Goal: Information Seeking & Learning: Learn about a topic

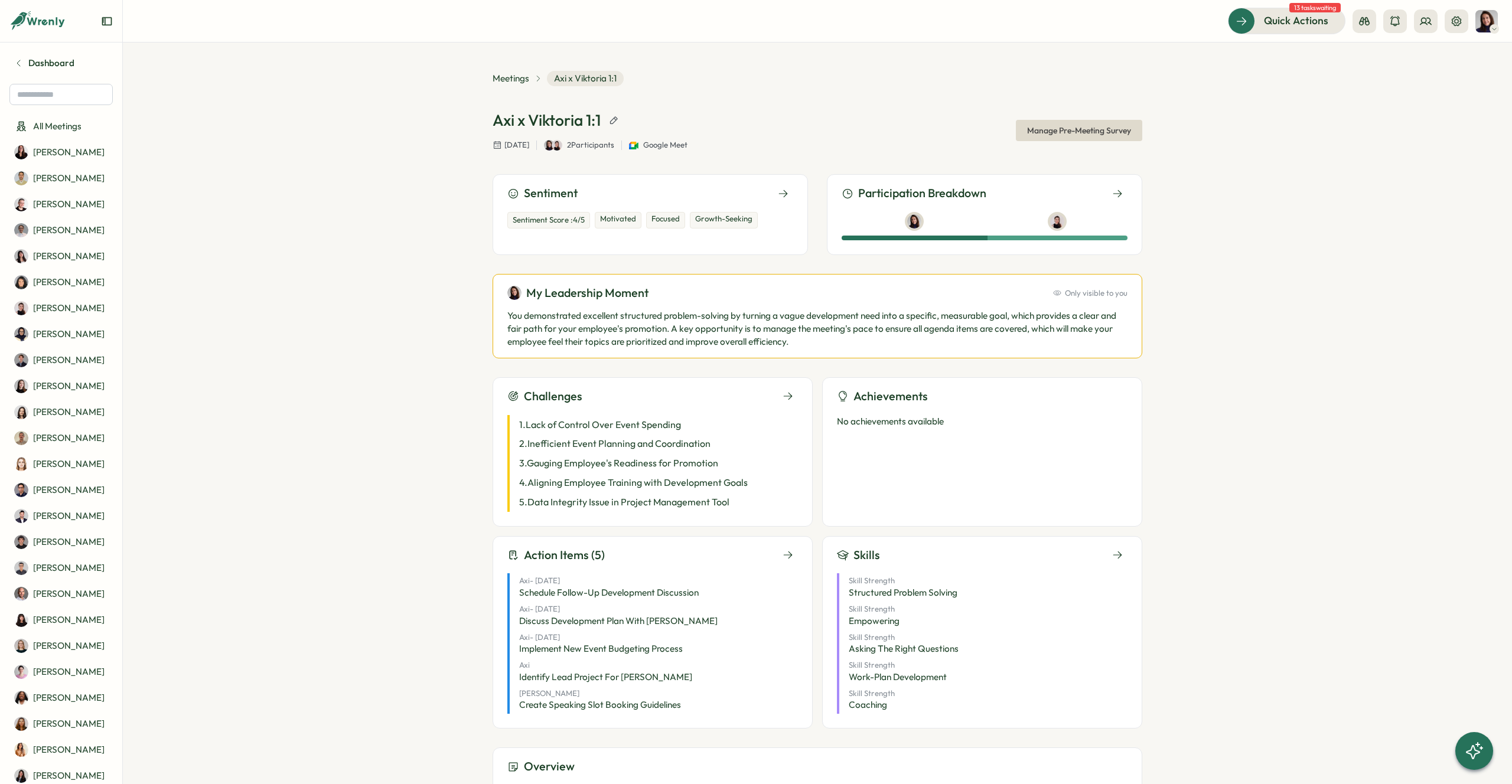
click at [748, 391] on div "Challenges" at bounding box center [653, 396] width 291 height 18
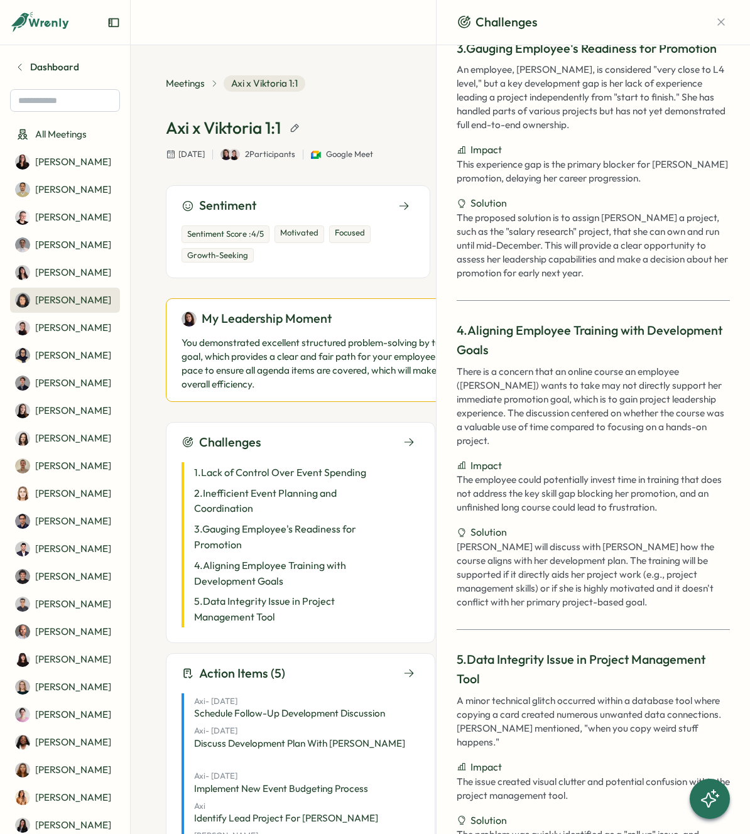
scroll to position [640, 0]
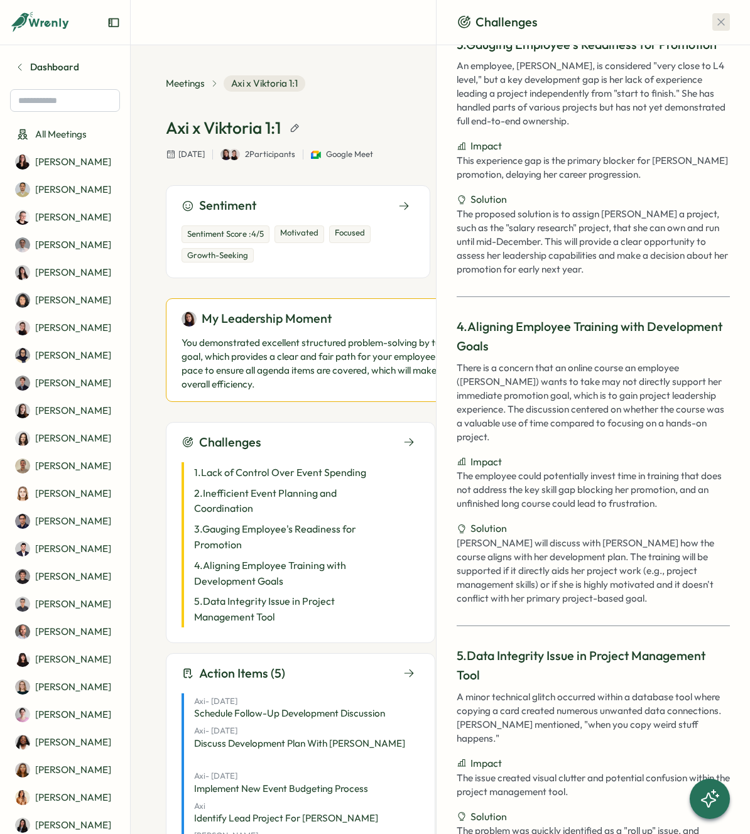
click at [717, 21] on icon "button" at bounding box center [720, 22] width 7 height 7
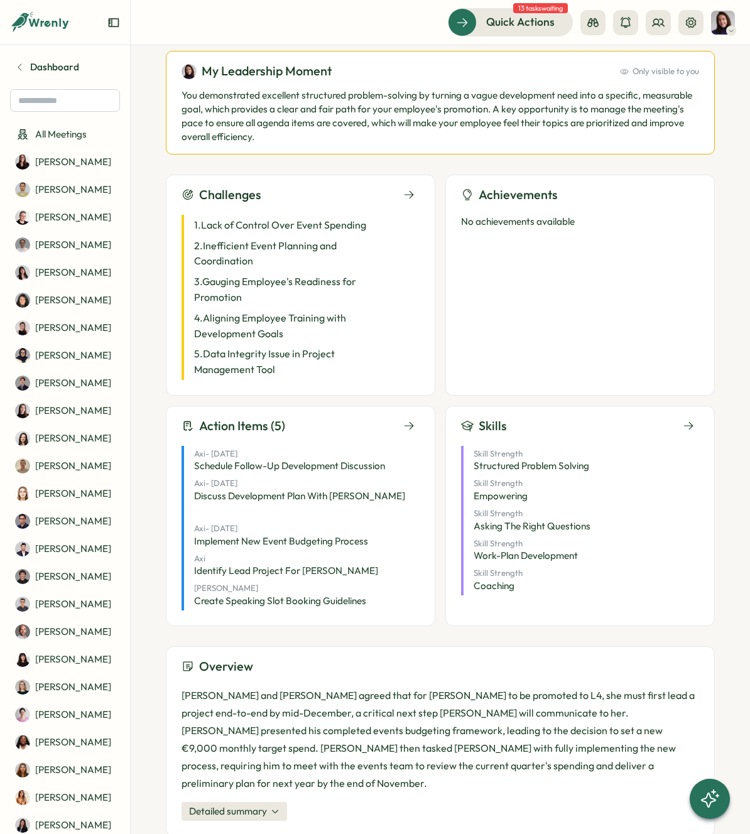
scroll to position [0, 0]
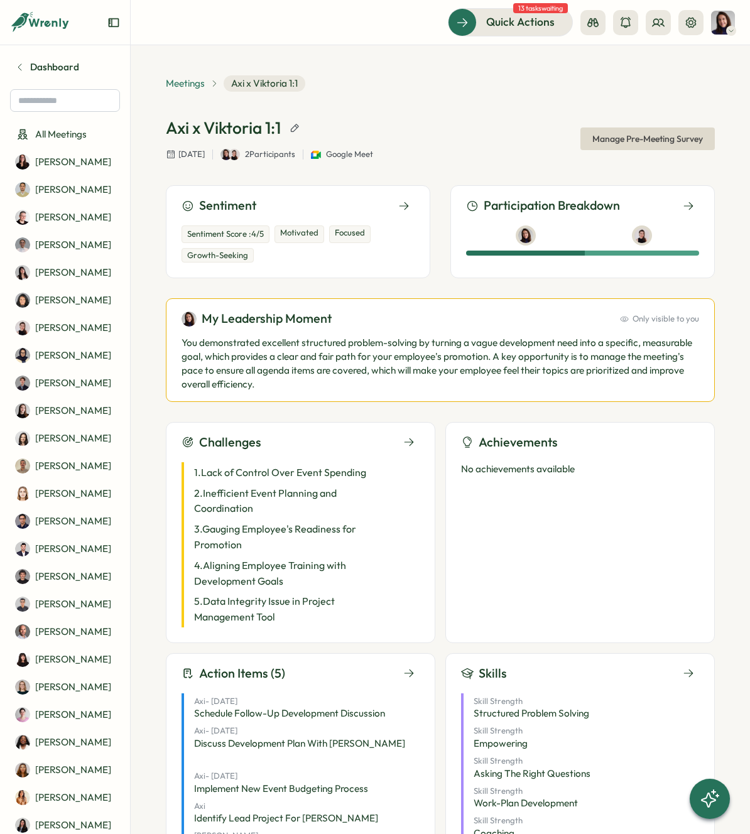
click at [187, 84] on span "Meetings" at bounding box center [185, 84] width 39 height 14
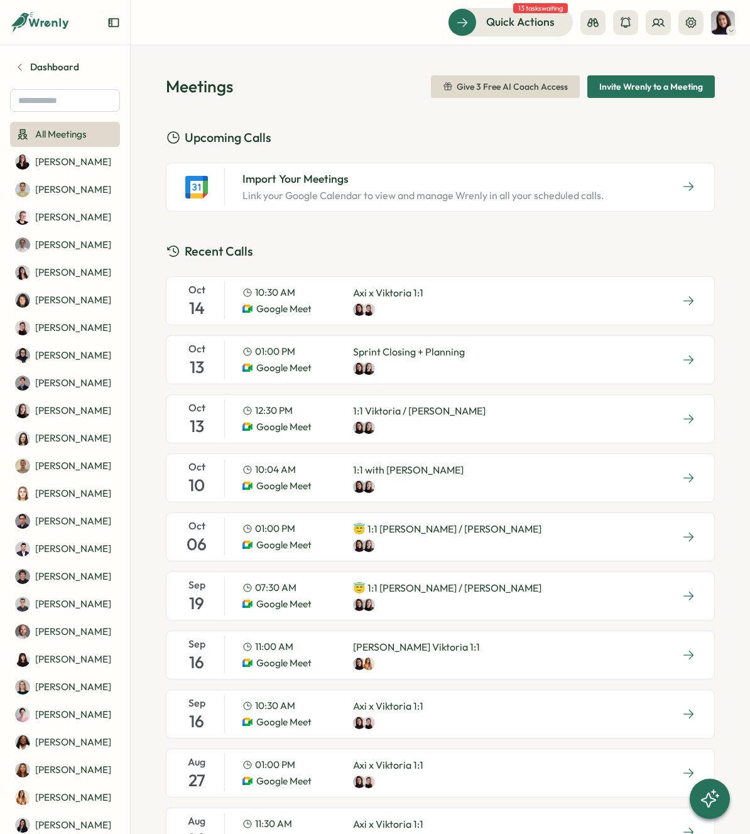
click at [447, 351] on p "Sprint Closing + Planning" at bounding box center [409, 352] width 112 height 16
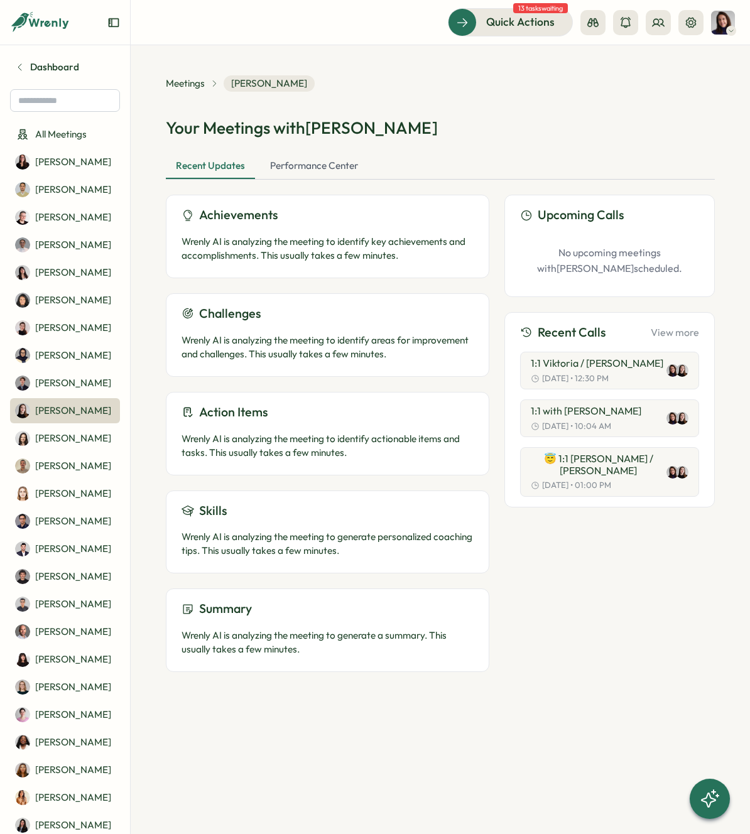
click at [268, 542] on p "Wrenly AI is analyzing the meeting to generate personalized coaching tips. This…" at bounding box center [328, 544] width 292 height 28
click at [184, 82] on span "Meetings" at bounding box center [185, 84] width 39 height 14
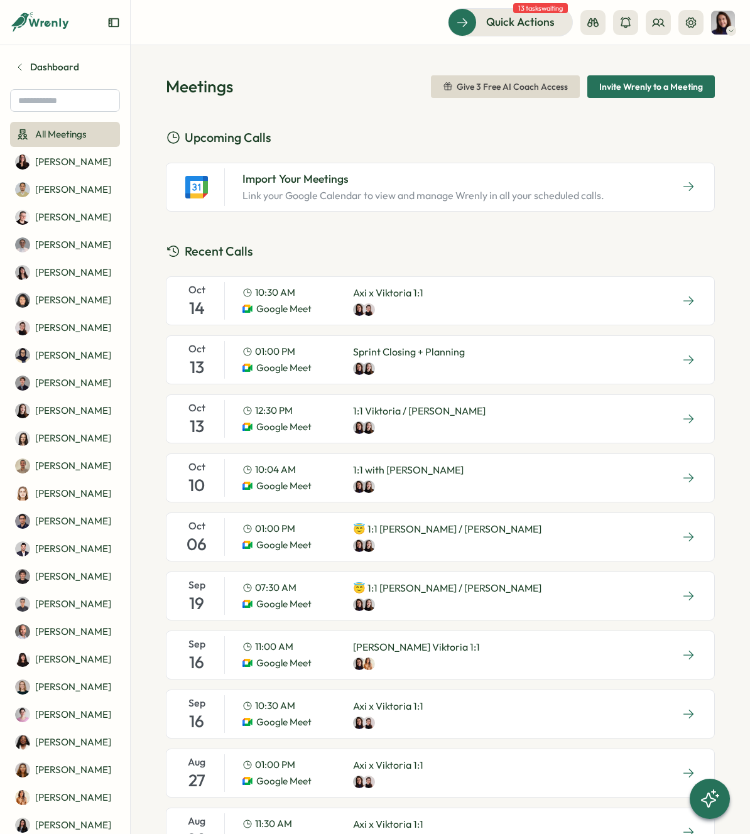
click at [442, 425] on div "12:30 PM Google Meet 1:1 Viktoria / Elena" at bounding box center [363, 419] width 263 height 38
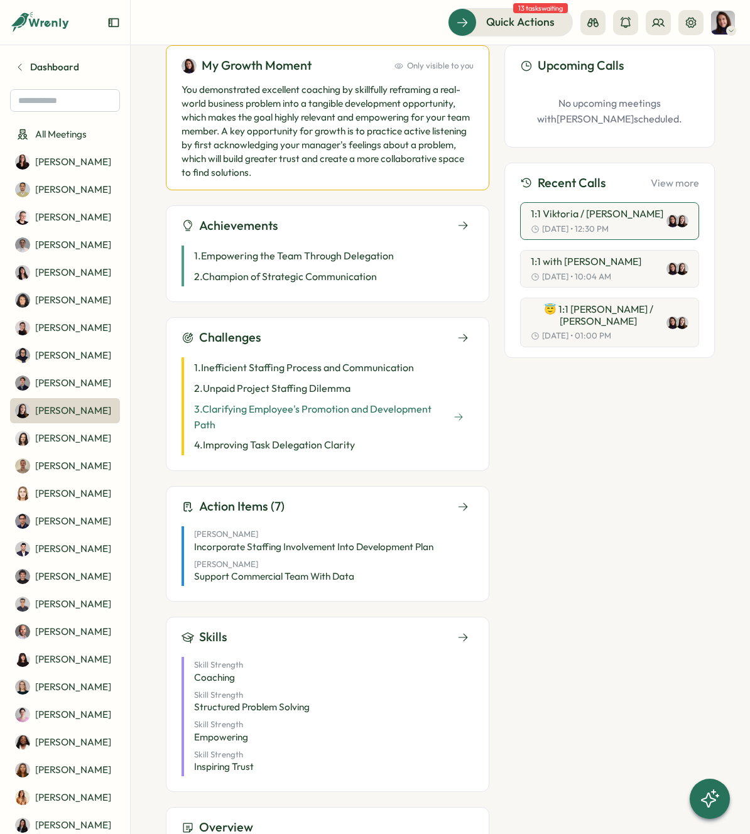
scroll to position [153, 0]
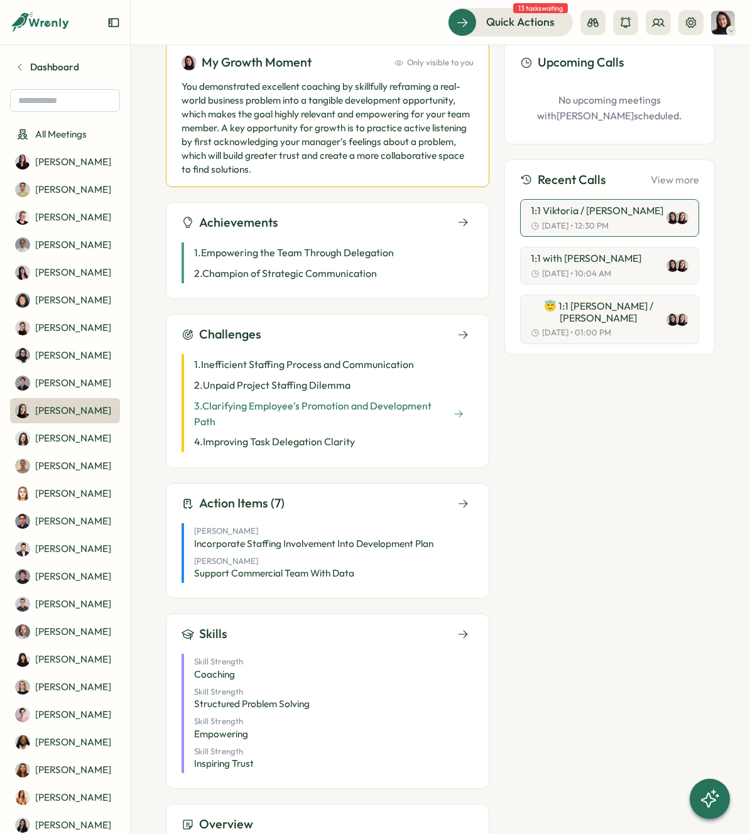
click at [444, 422] on p "3 . Clarifying Employee's Promotion and Development Path" at bounding box center [321, 413] width 254 height 31
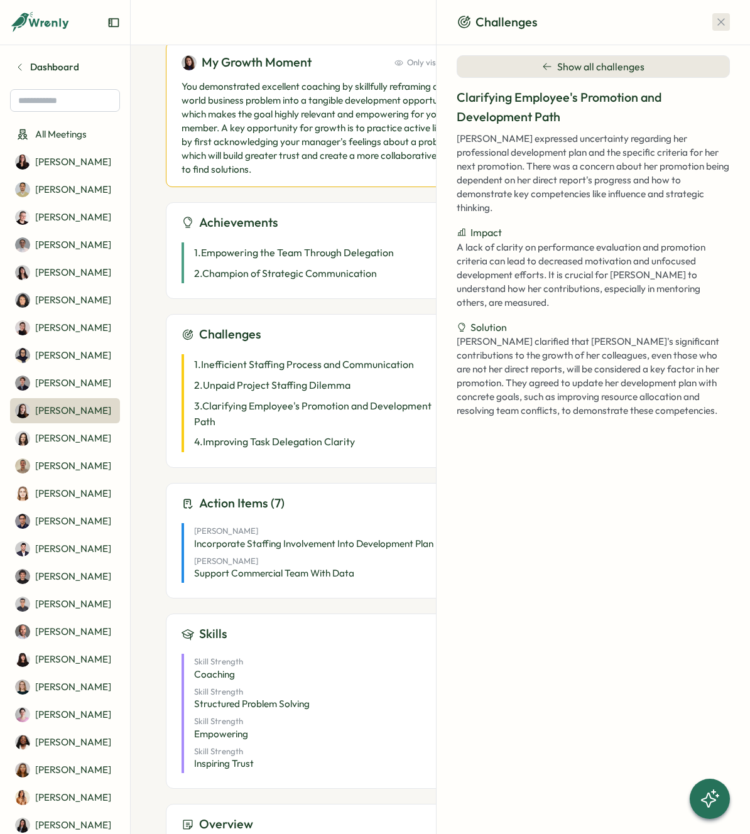
click at [717, 23] on icon "button" at bounding box center [721, 22] width 13 height 13
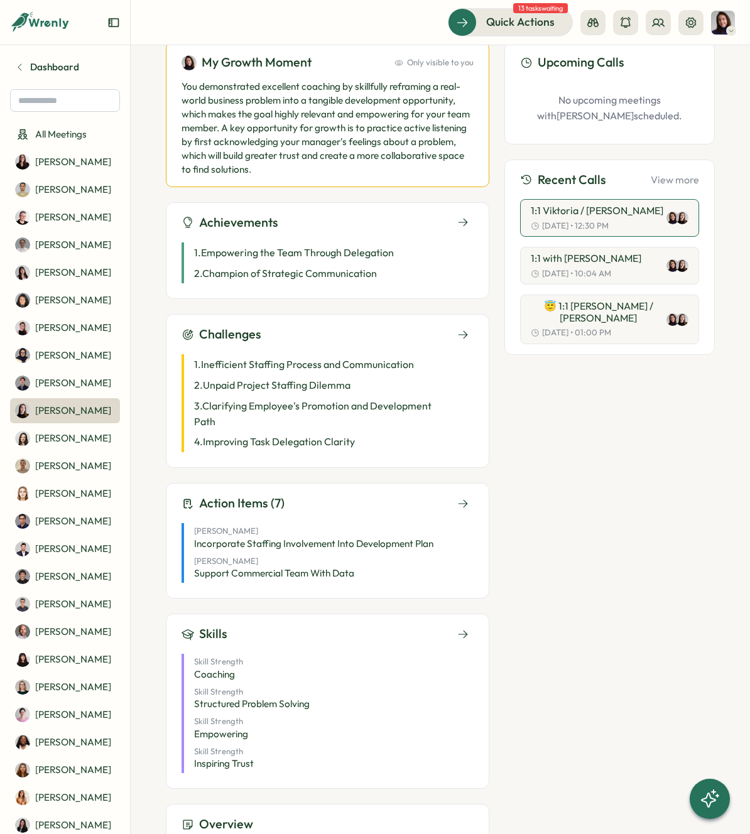
scroll to position [0, 0]
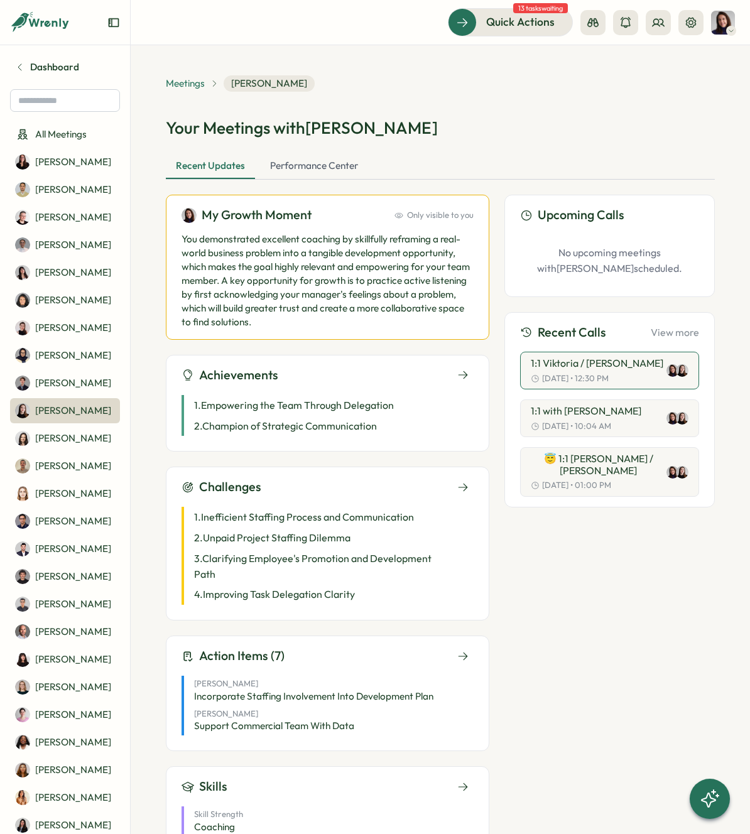
click at [187, 84] on span "Meetings" at bounding box center [185, 84] width 39 height 14
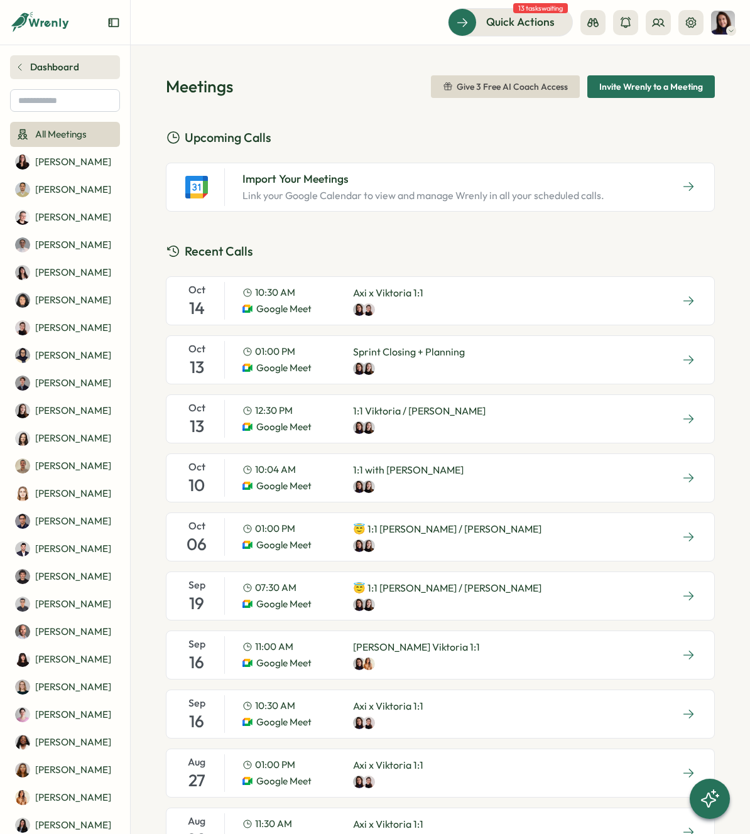
click at [24, 59] on link "Dashboard" at bounding box center [65, 67] width 110 height 24
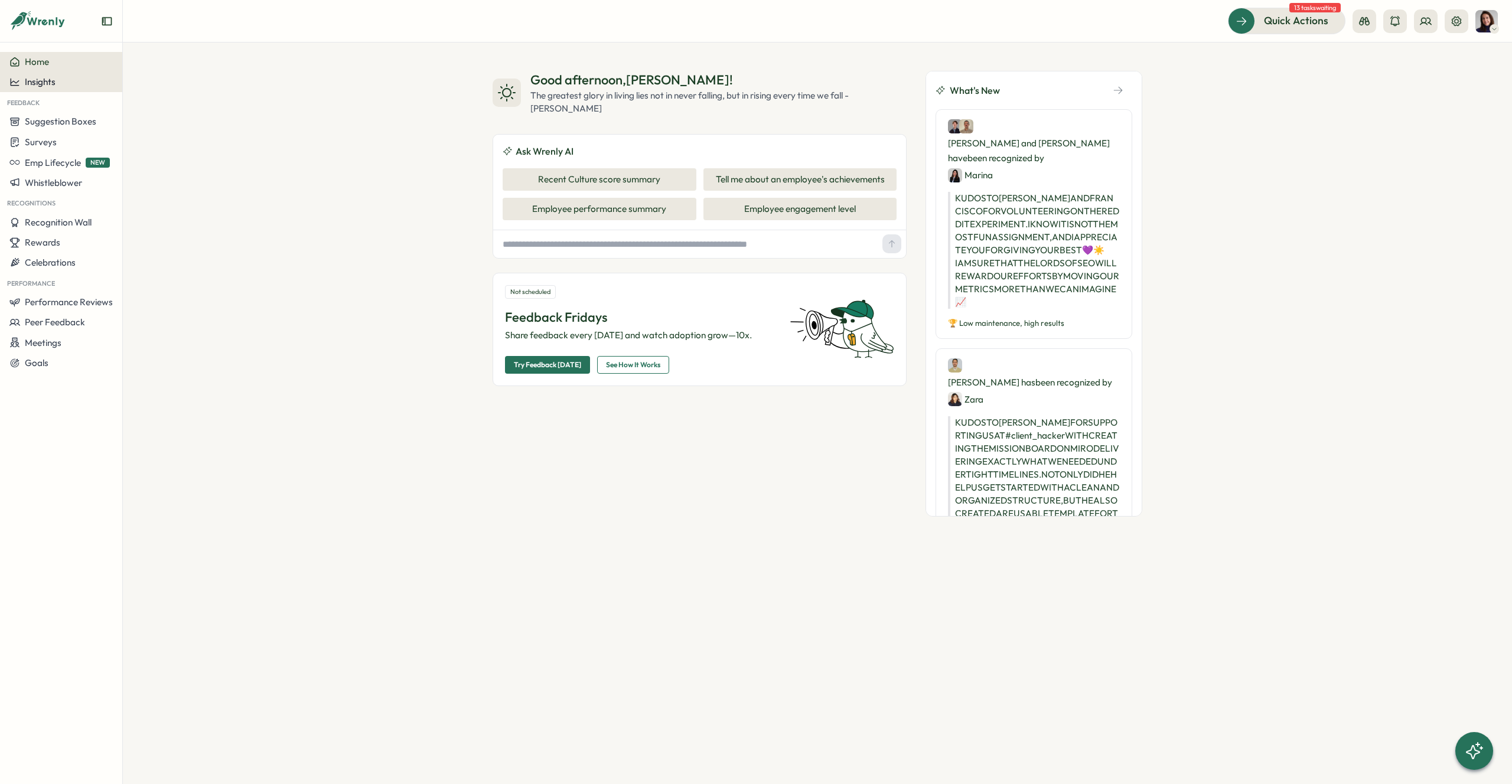
click at [33, 77] on span "Insights" at bounding box center [39, 82] width 31 height 11
click at [142, 110] on div "Performance Review" at bounding box center [166, 116] width 84 height 13
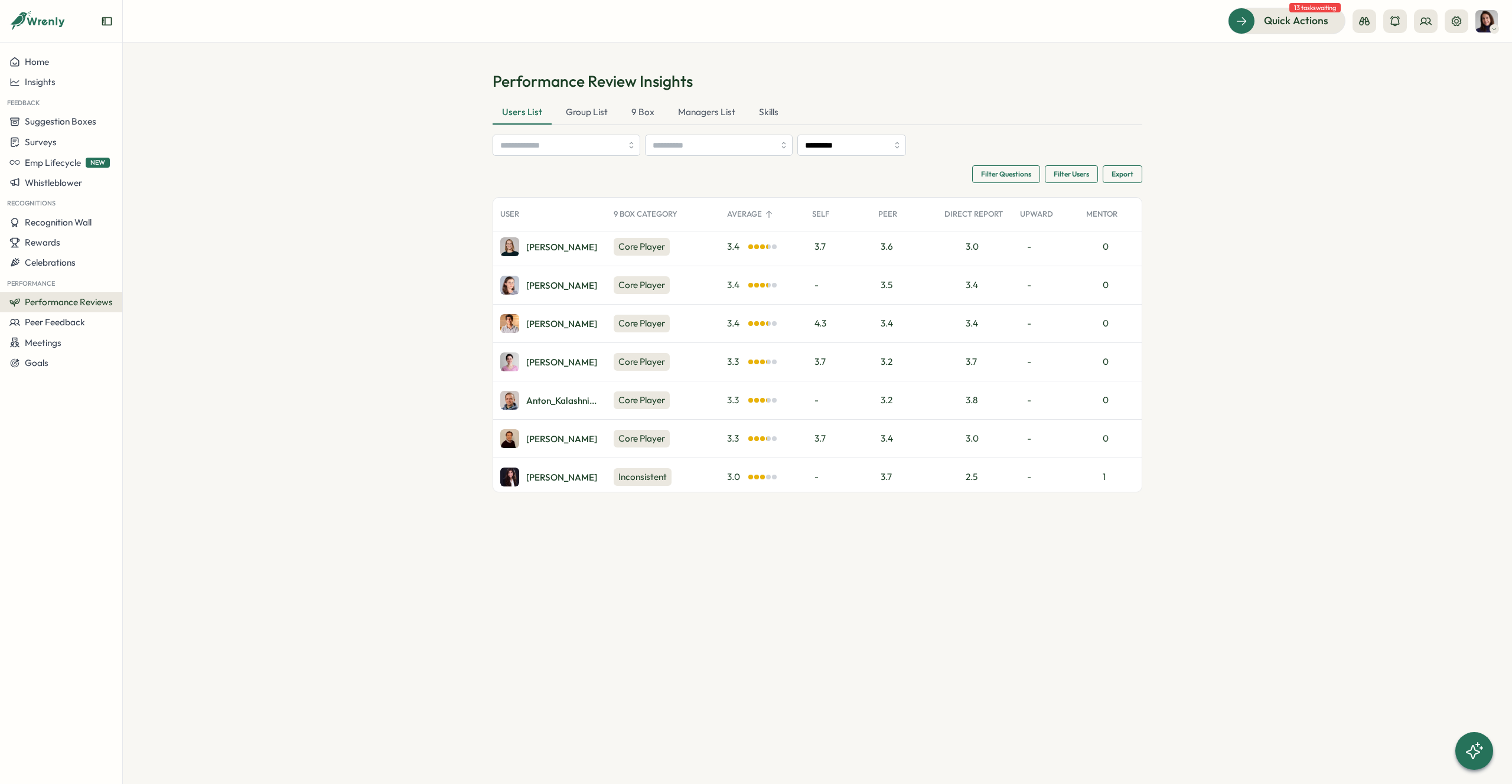
scroll to position [1768, 0]
click at [556, 363] on div "Ketevan D." at bounding box center [561, 363] width 71 height 8
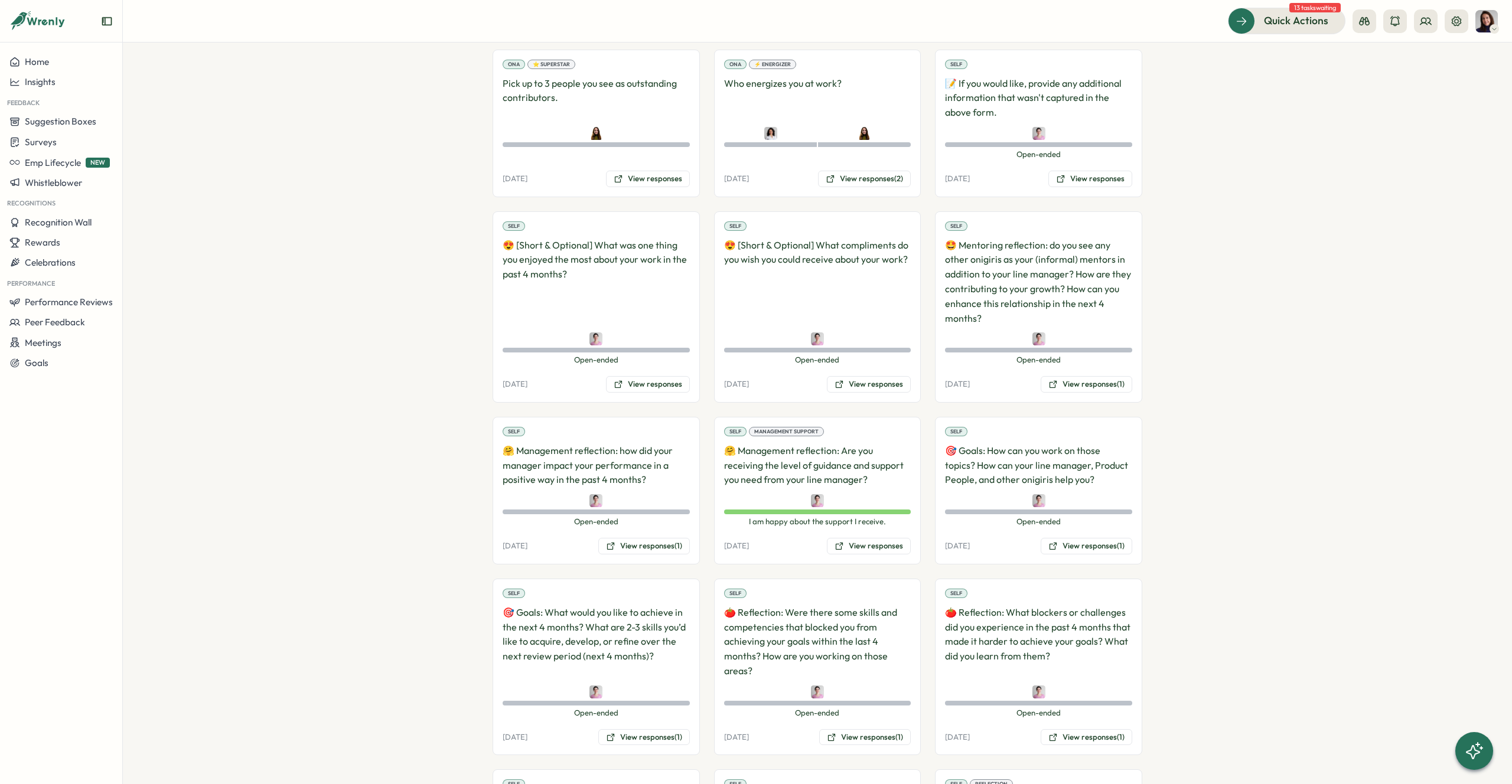
scroll to position [954, 0]
